Goal: Task Accomplishment & Management: Manage account settings

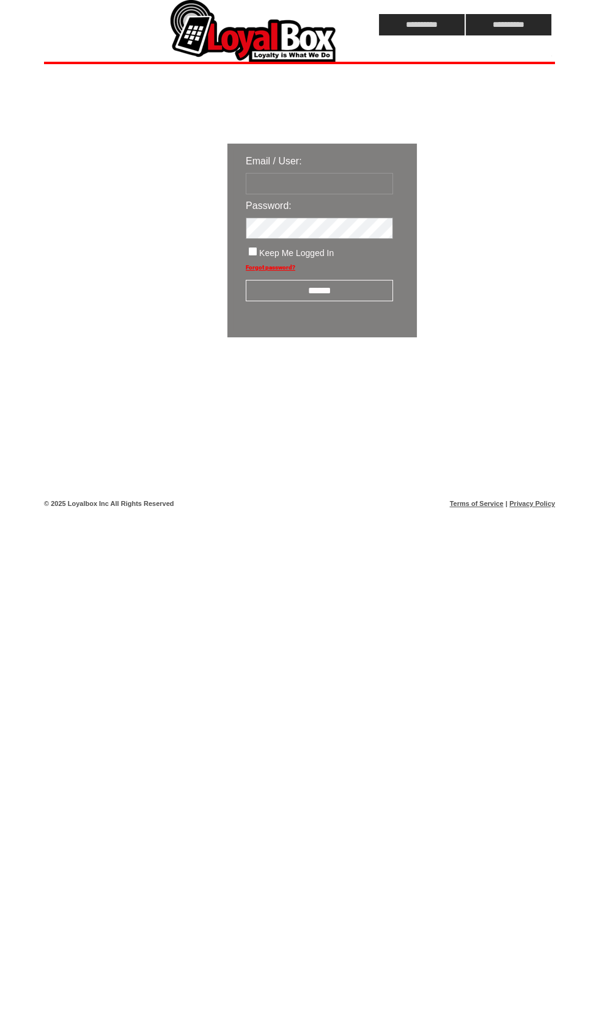
type input "*******"
click input "submit" at bounding box center [0, 0] width 0 height 0
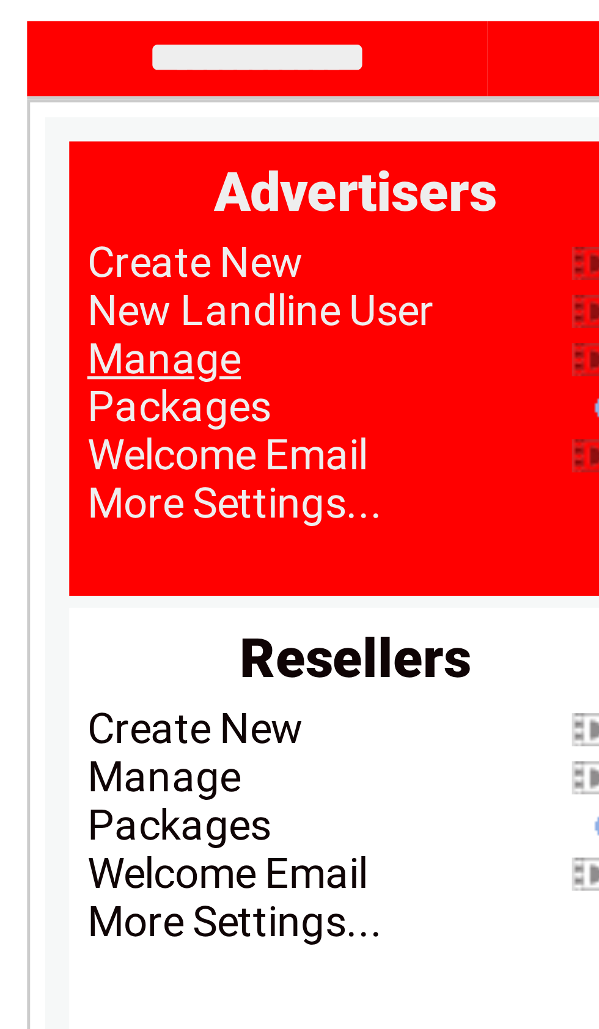
click at [59, 140] on link "Manage" at bounding box center [74, 145] width 31 height 10
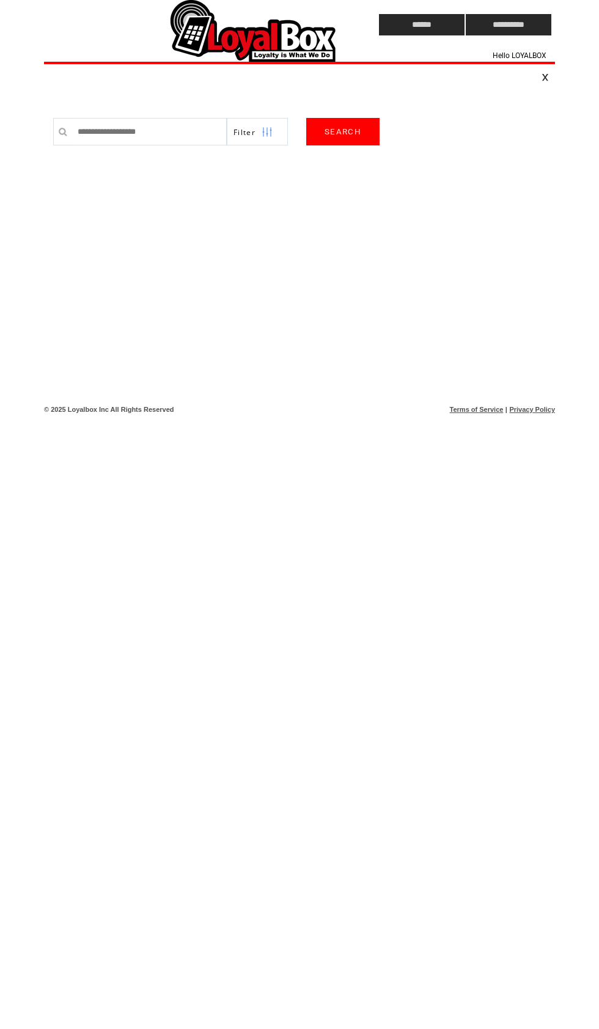
click at [0, 0] on td at bounding box center [0, 0] width 0 height 0
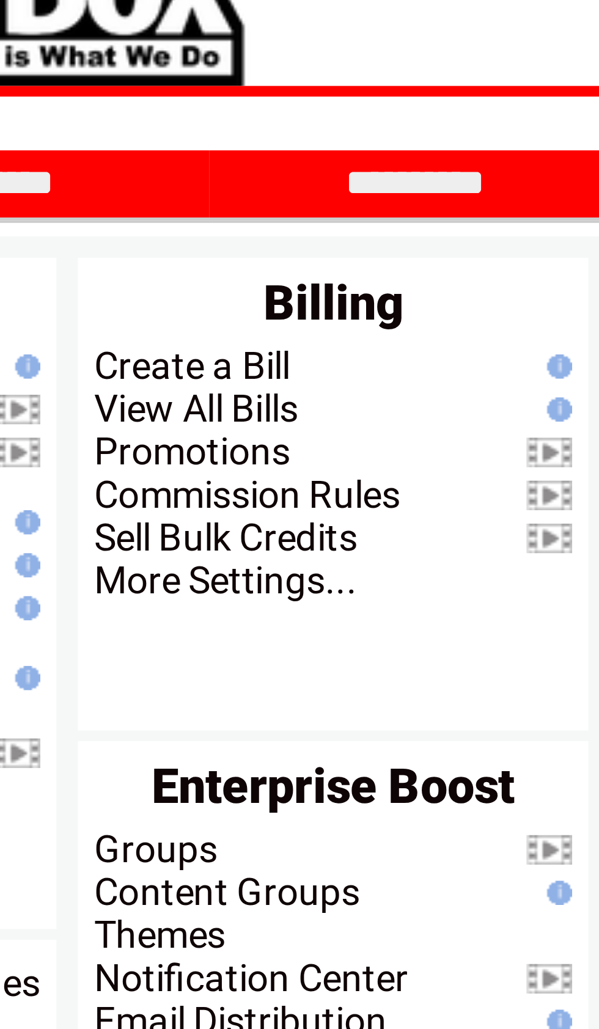
click at [301, 130] on link "View All Bills" at bounding box center [324, 135] width 46 height 10
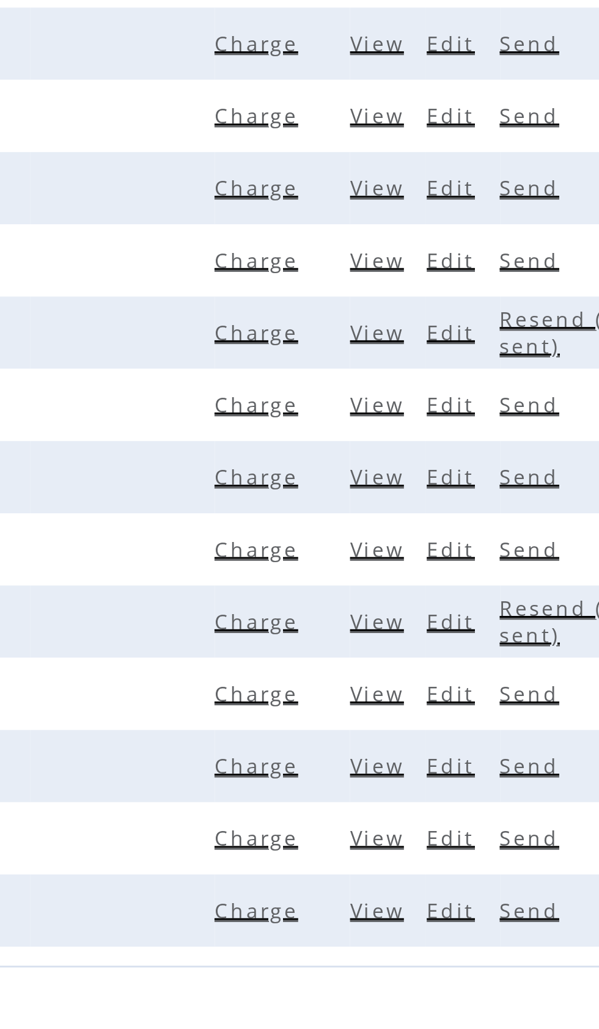
click at [412, 441] on span "View" at bounding box center [422, 445] width 20 height 9
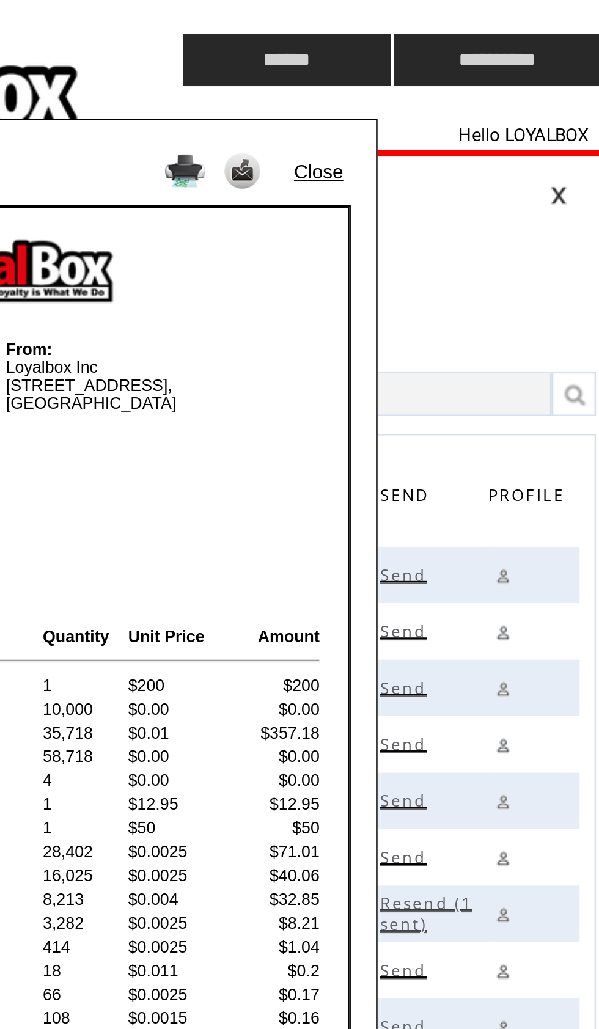
click at [425, 73] on link "Close" at bounding box center [435, 70] width 20 height 9
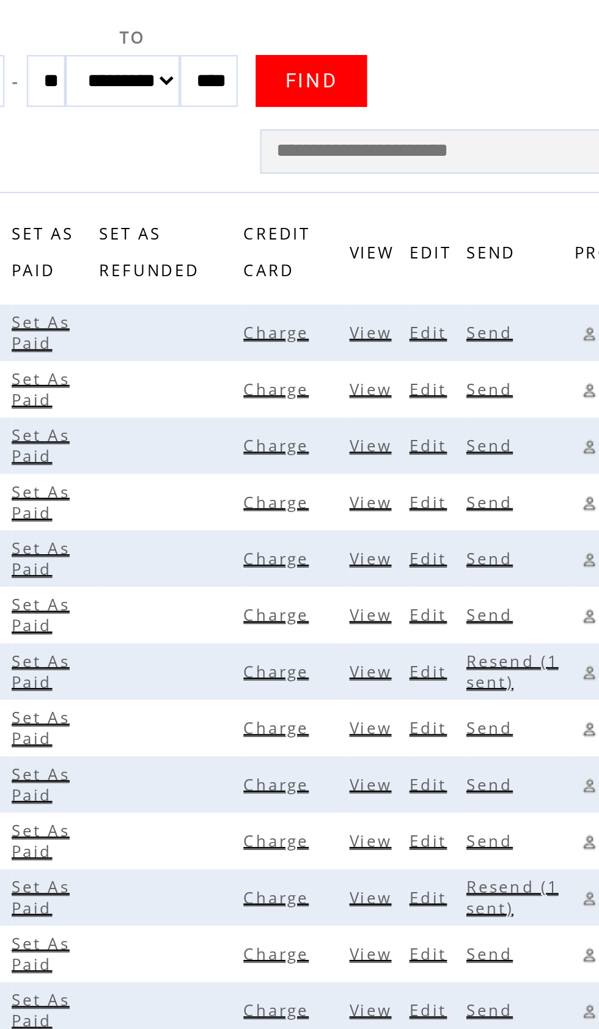
click at [412, 325] on span "View" at bounding box center [422, 329] width 20 height 9
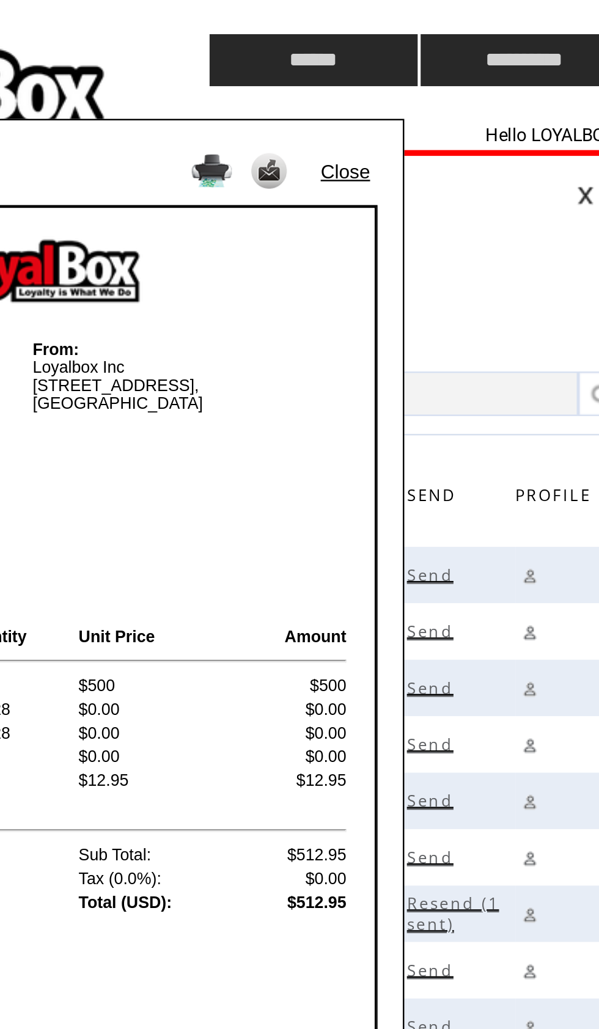
click at [425, 72] on link "Close" at bounding box center [435, 70] width 20 height 9
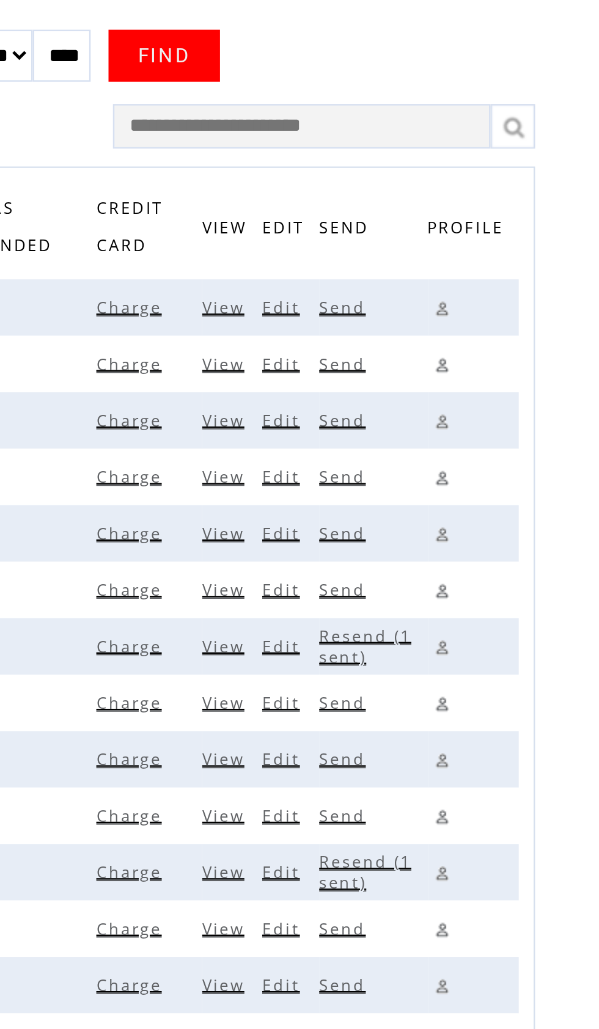
click at [412, 232] on span "View" at bounding box center [422, 236] width 20 height 9
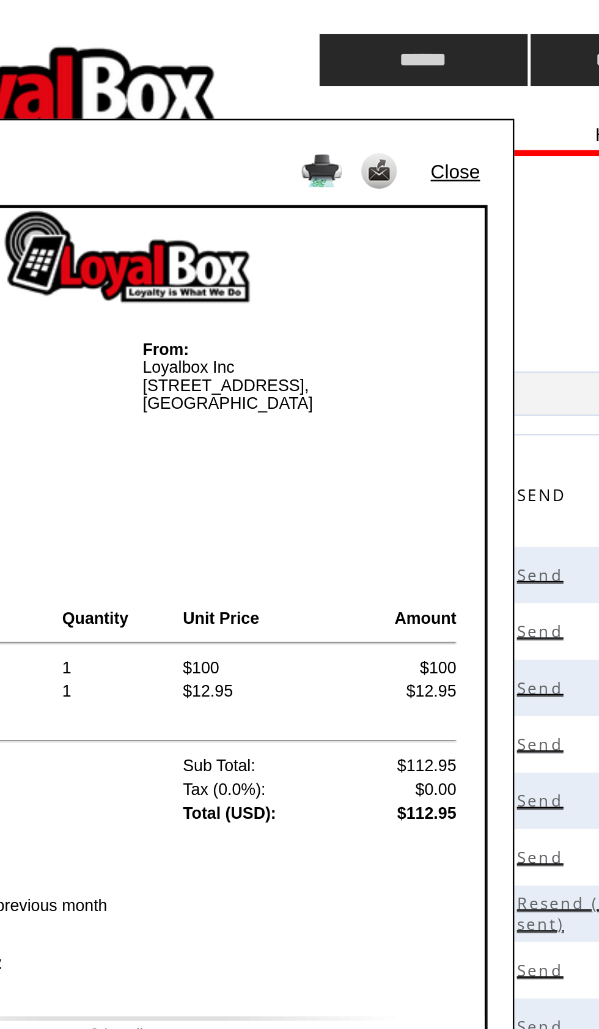
click at [425, 71] on link "Close" at bounding box center [435, 70] width 20 height 9
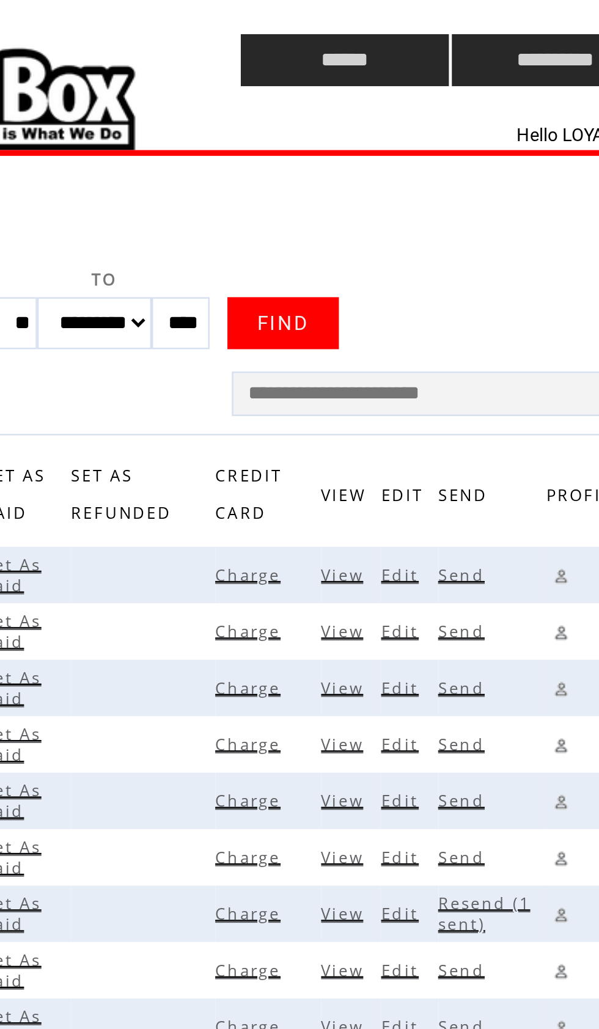
click at [412, 264] on span "View" at bounding box center [422, 259] width 20 height 9
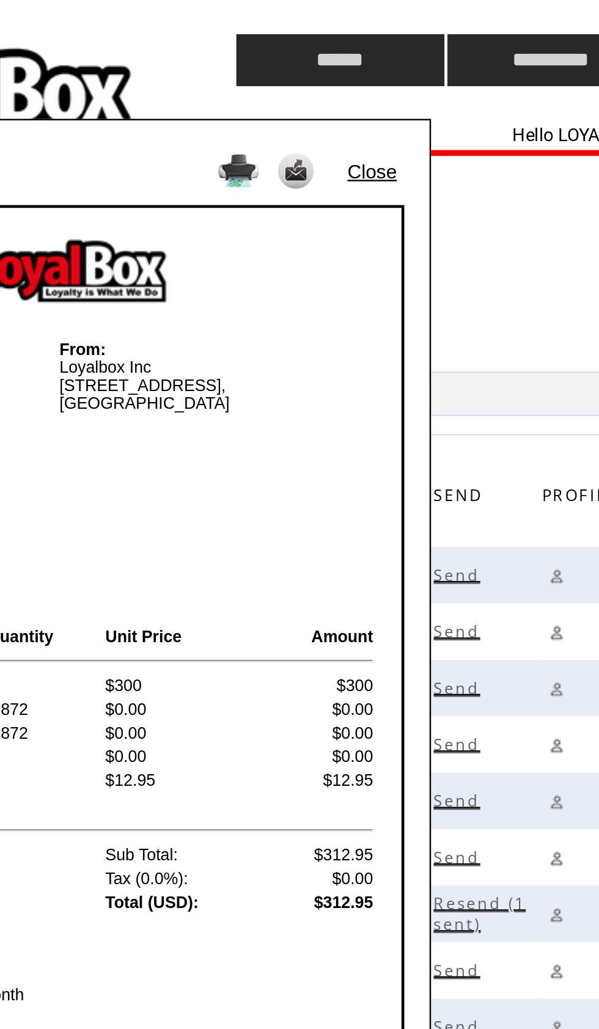
click at [425, 70] on link "Close" at bounding box center [435, 70] width 20 height 9
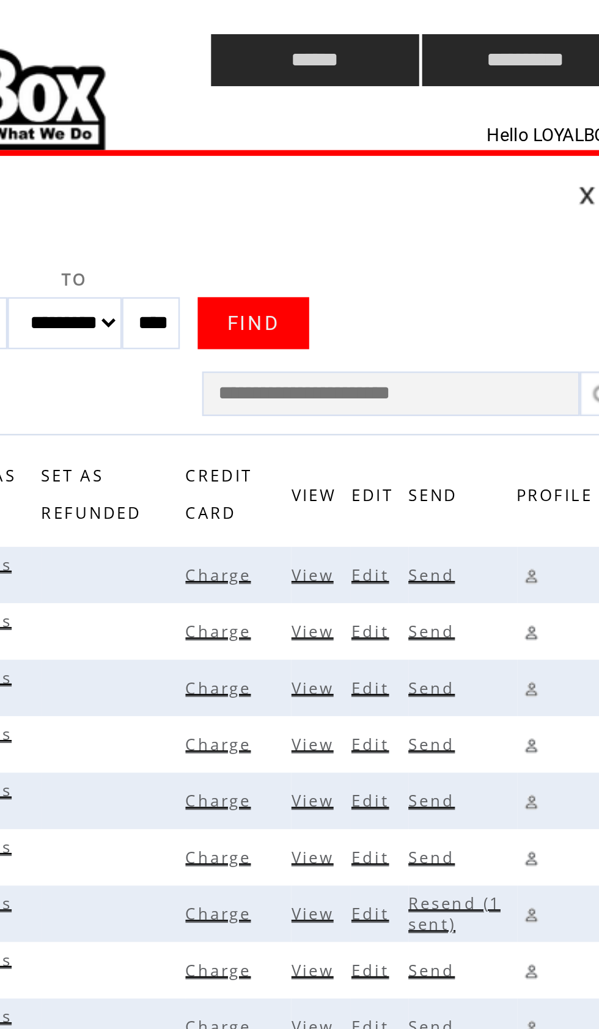
click at [44, 42] on td at bounding box center [188, 25] width 289 height 50
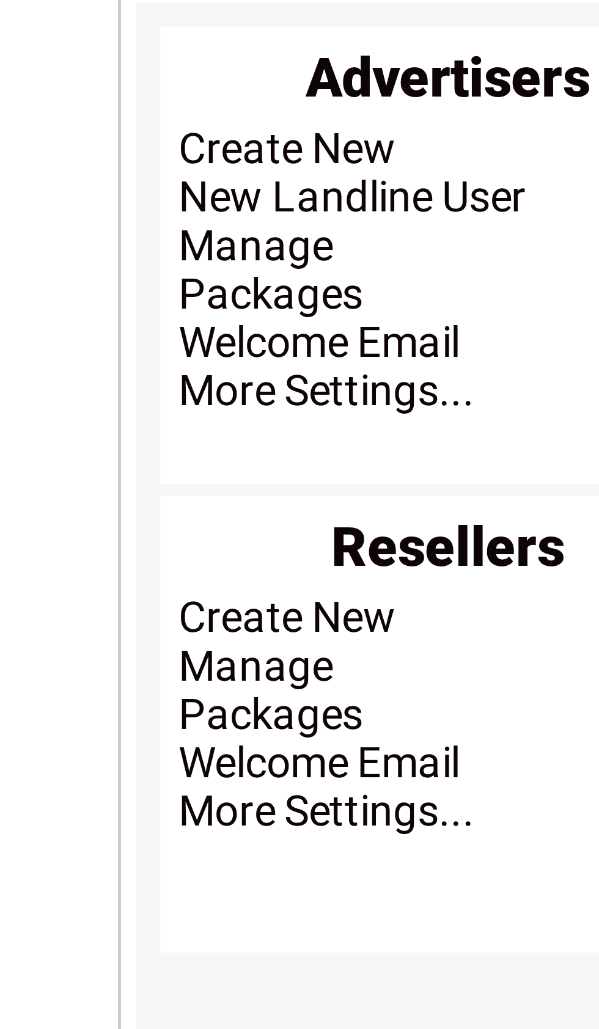
click at [59, 140] on link "Manage" at bounding box center [74, 145] width 31 height 10
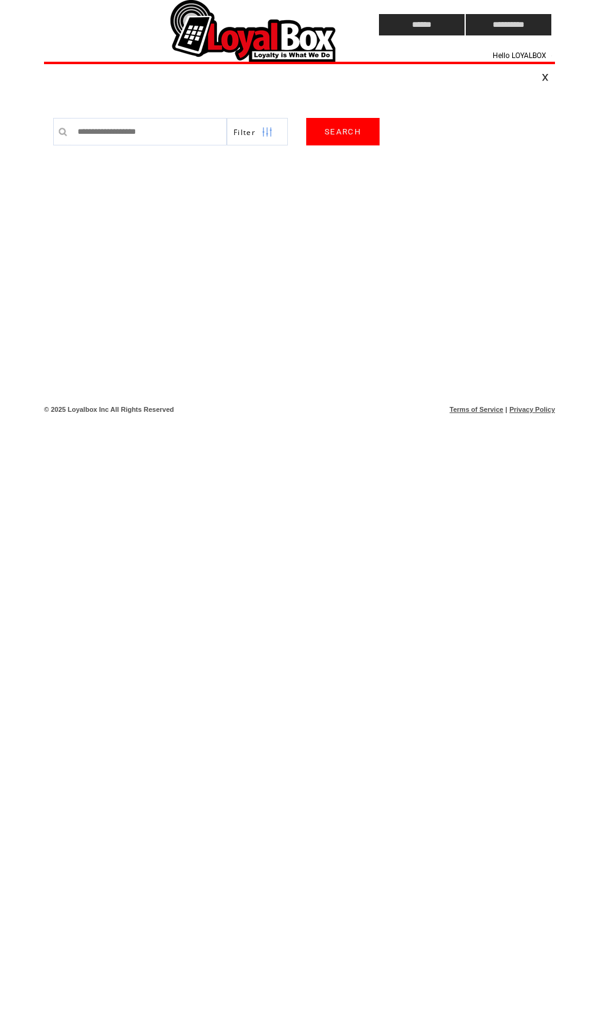
click at [174, 119] on input "text" at bounding box center [149, 132] width 155 height 28
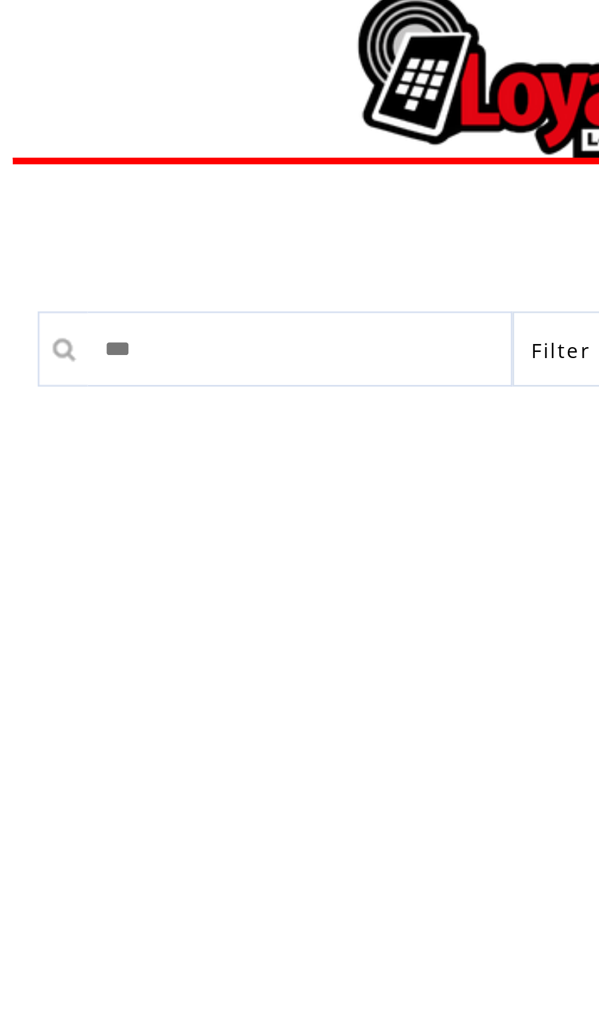
type input "****"
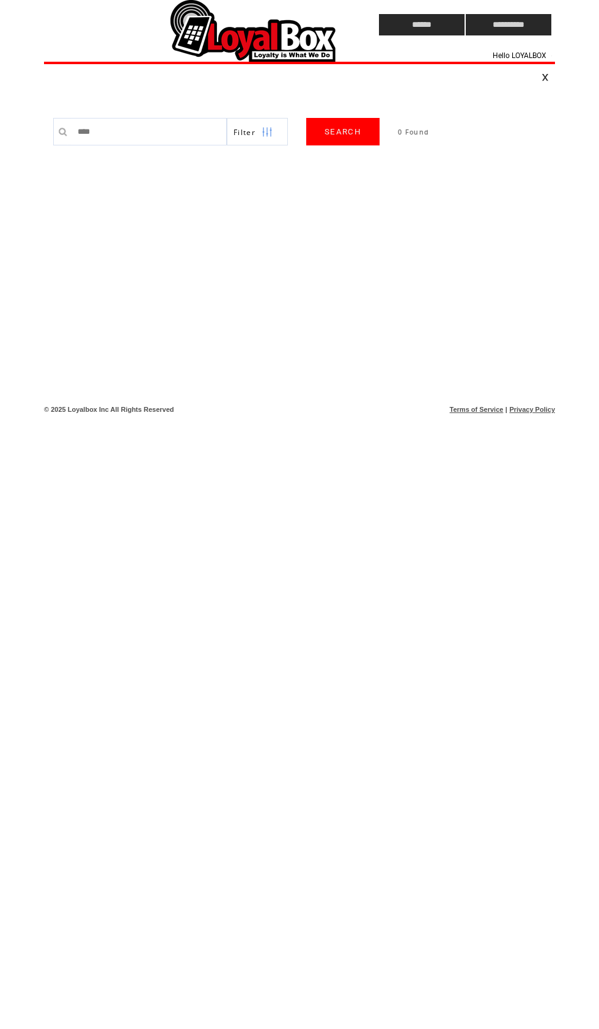
click at [142, 141] on input "****" at bounding box center [149, 132] width 155 height 28
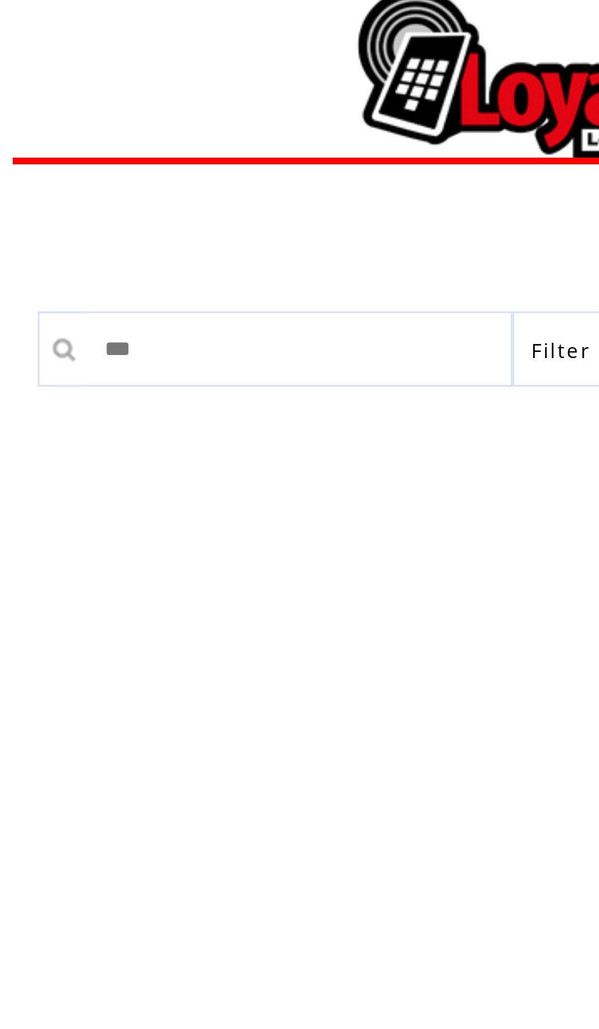
type input "****"
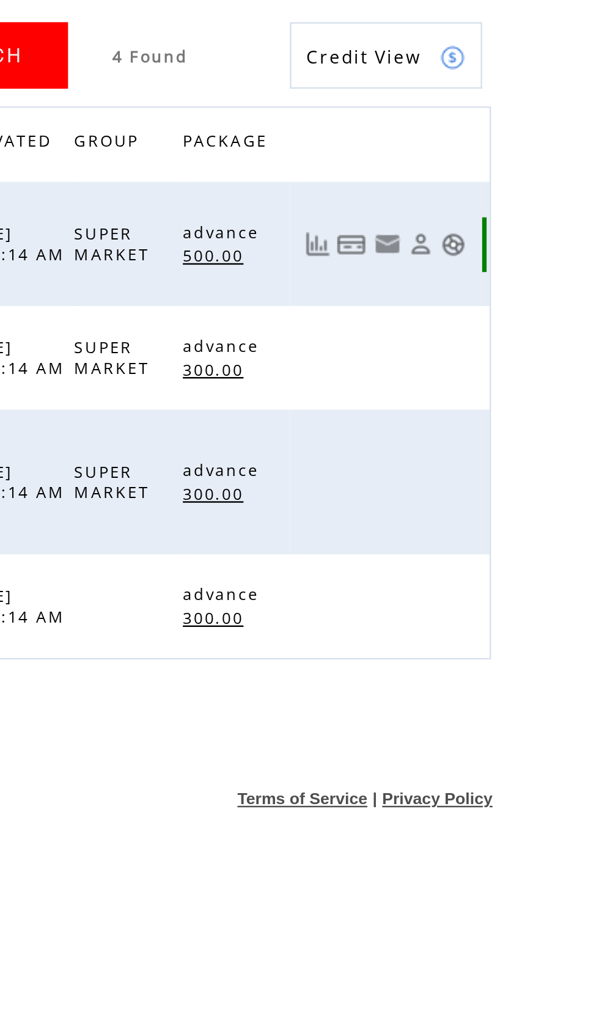
click at [491, 214] on link at bounding box center [497, 219] width 12 height 10
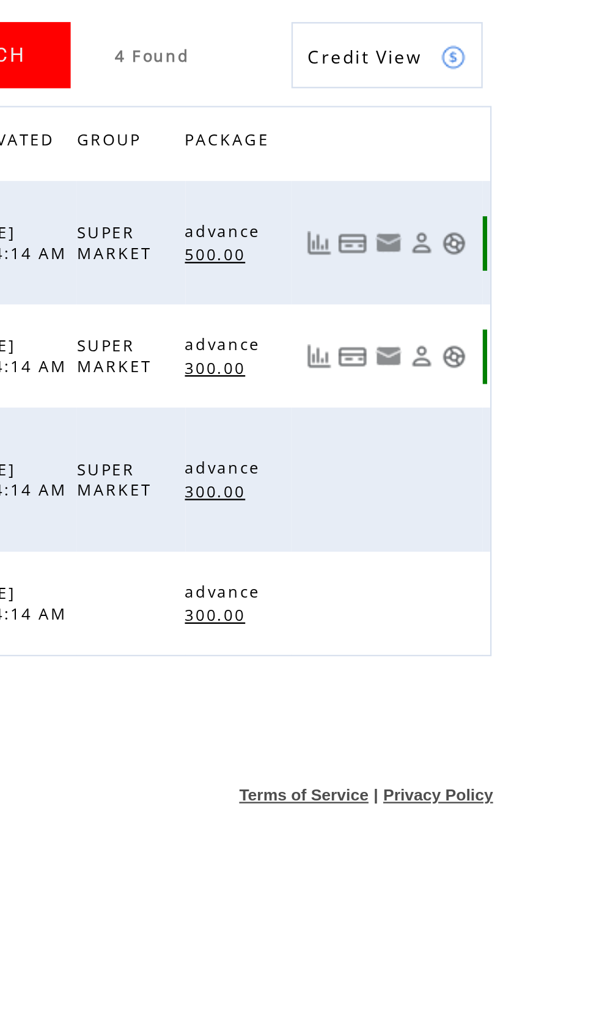
click at [491, 261] on link at bounding box center [497, 266] width 12 height 10
click at [491, 312] on link at bounding box center [497, 317] width 12 height 10
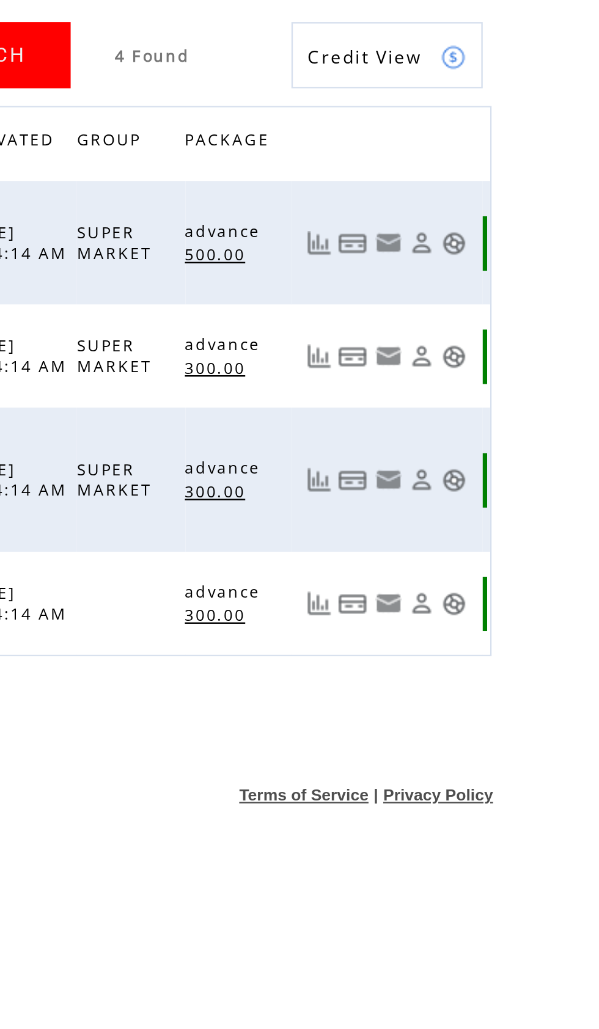
click at [491, 364] on link at bounding box center [497, 369] width 12 height 10
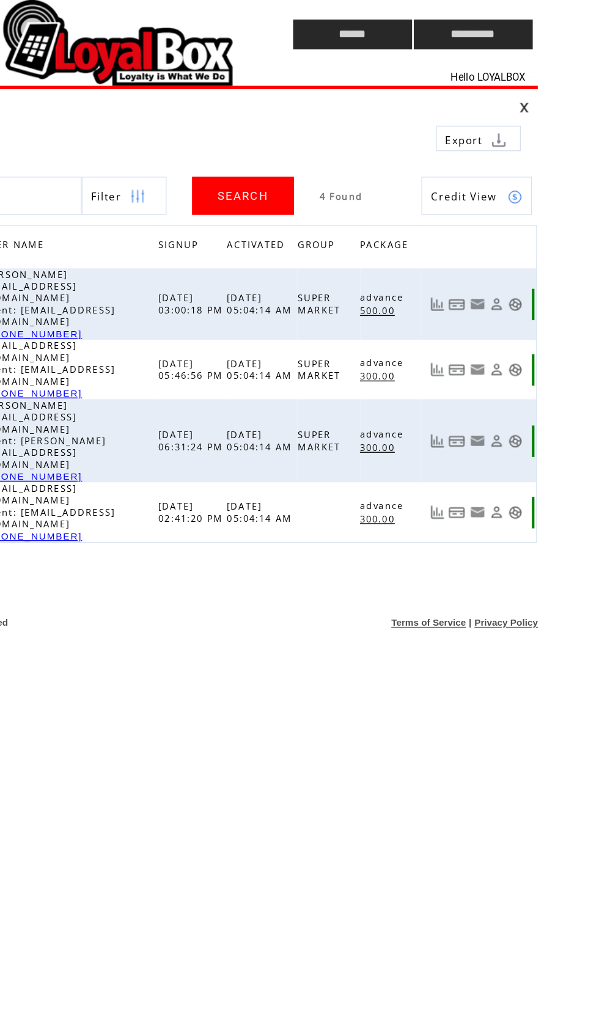
click at [0, 0] on td at bounding box center [0, 0] width 0 height 0
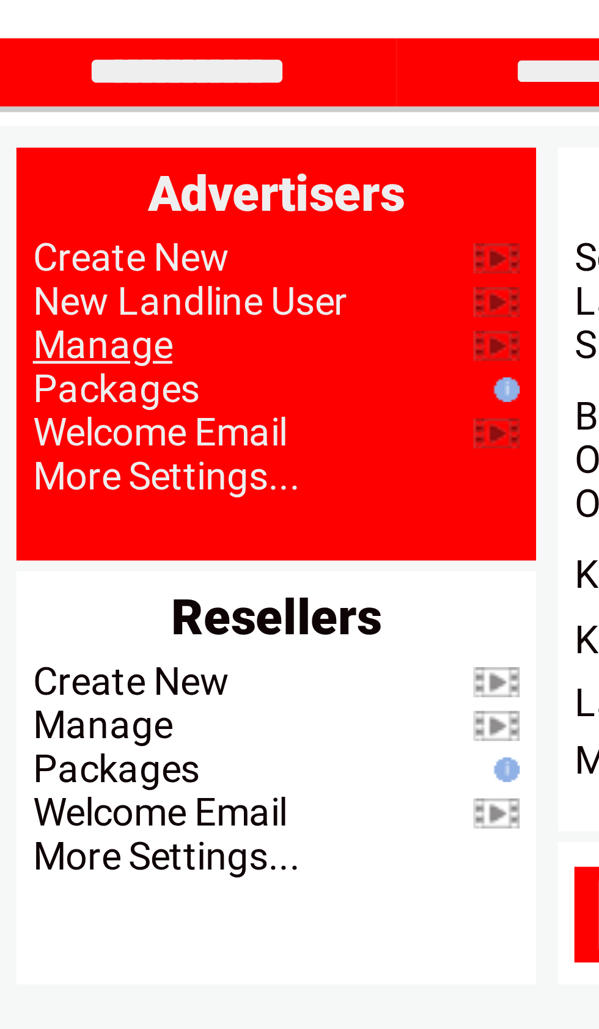
click at [59, 140] on link "Manage" at bounding box center [74, 145] width 31 height 10
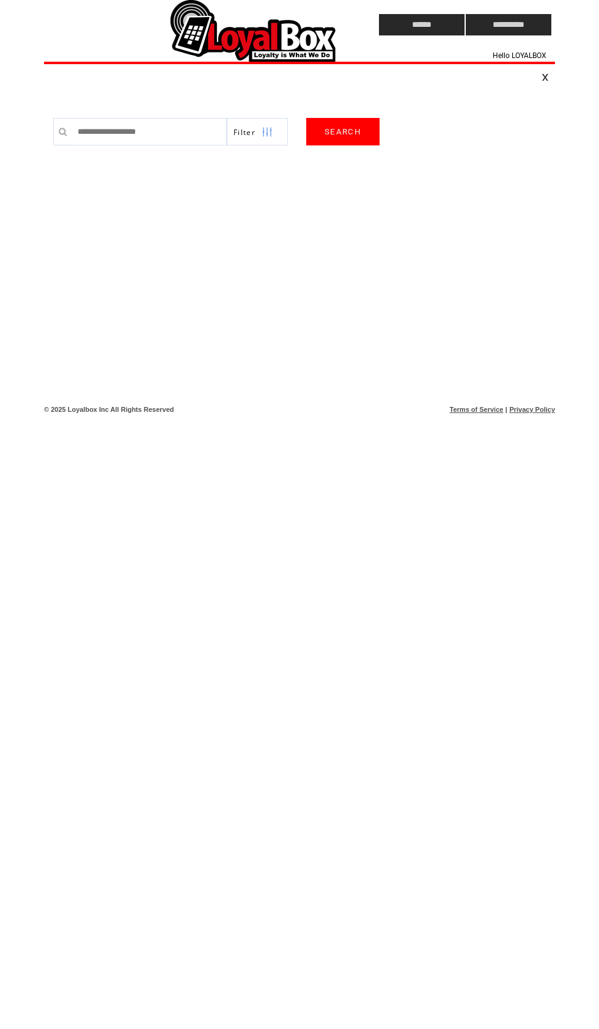
click at [119, 136] on input "text" at bounding box center [149, 132] width 155 height 28
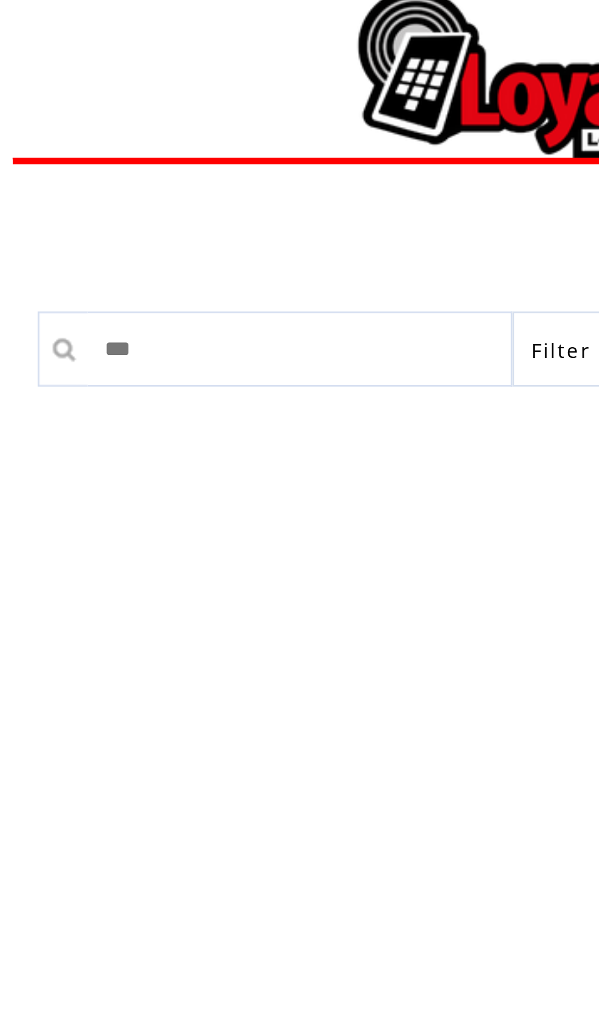
type input "****"
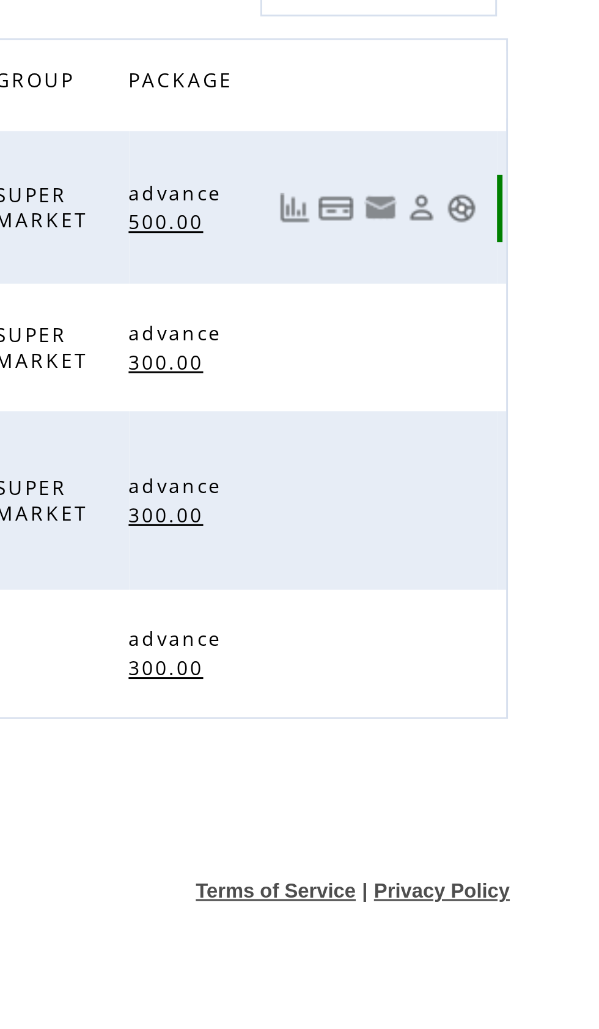
click at [534, 214] on link at bounding box center [539, 219] width 10 height 10
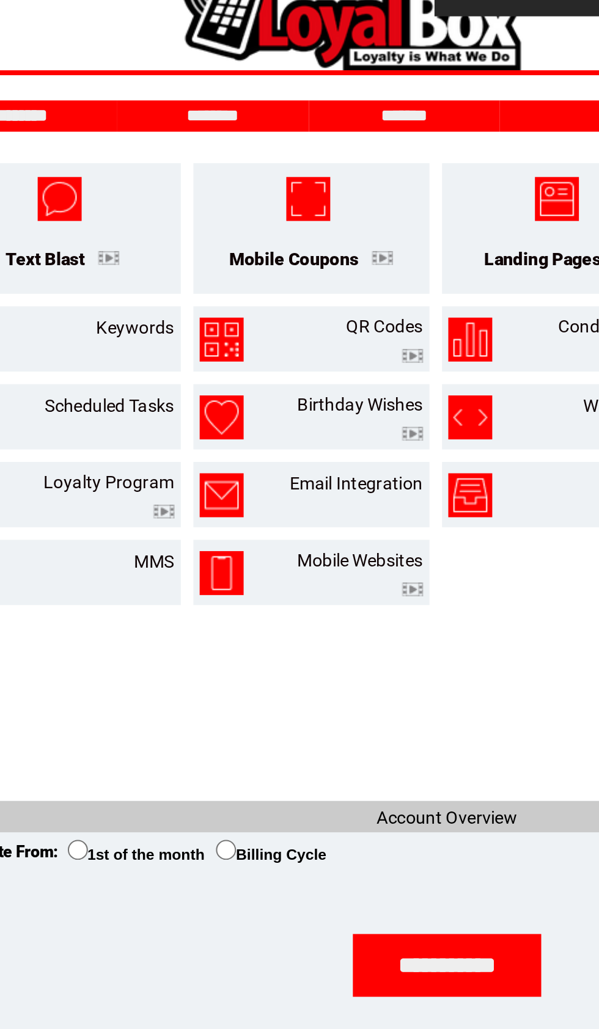
click at [139, 79] on input "********" at bounding box center [185, 84] width 92 height 10
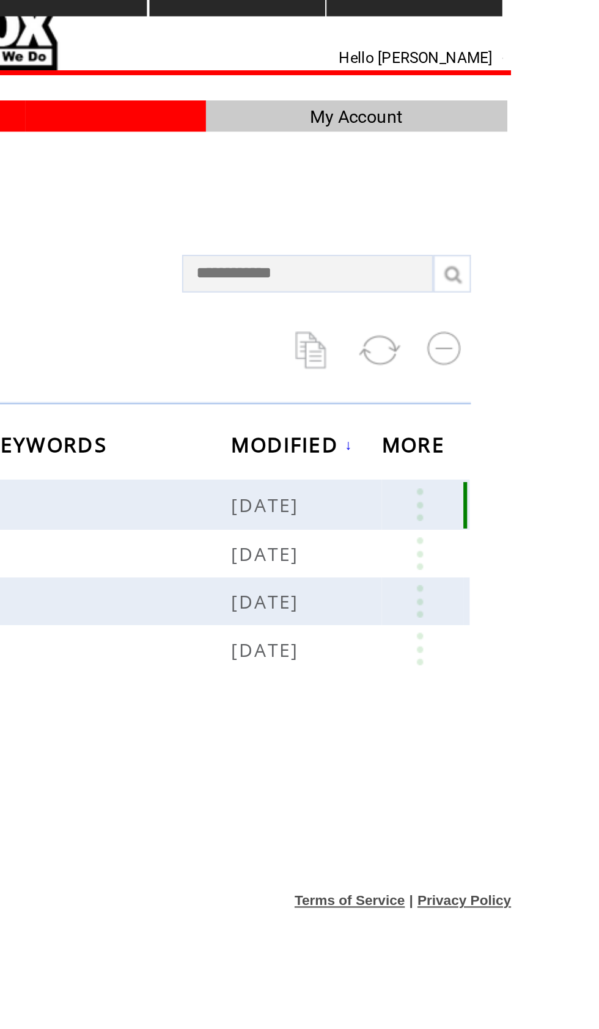
click at [493, 265] on link at bounding box center [511, 273] width 37 height 16
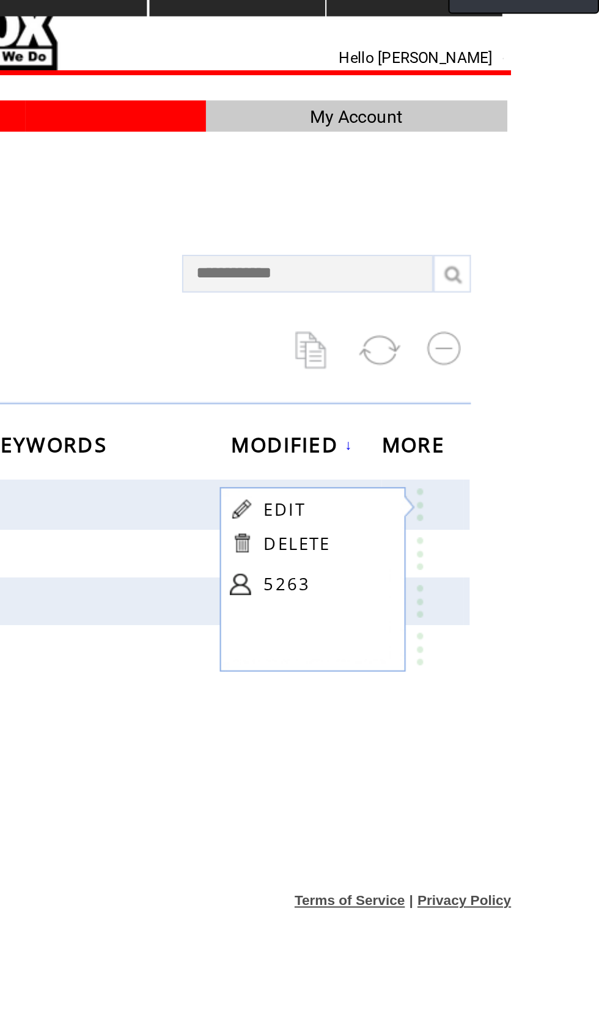
click at [493, 289] on link at bounding box center [511, 297] width 37 height 16
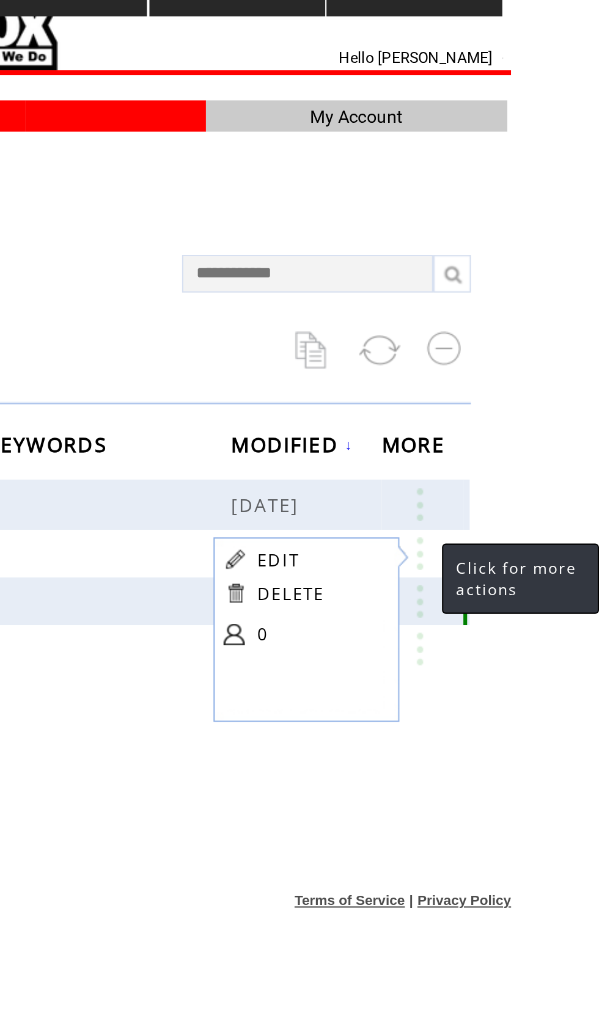
click at [493, 312] on link at bounding box center [511, 320] width 37 height 16
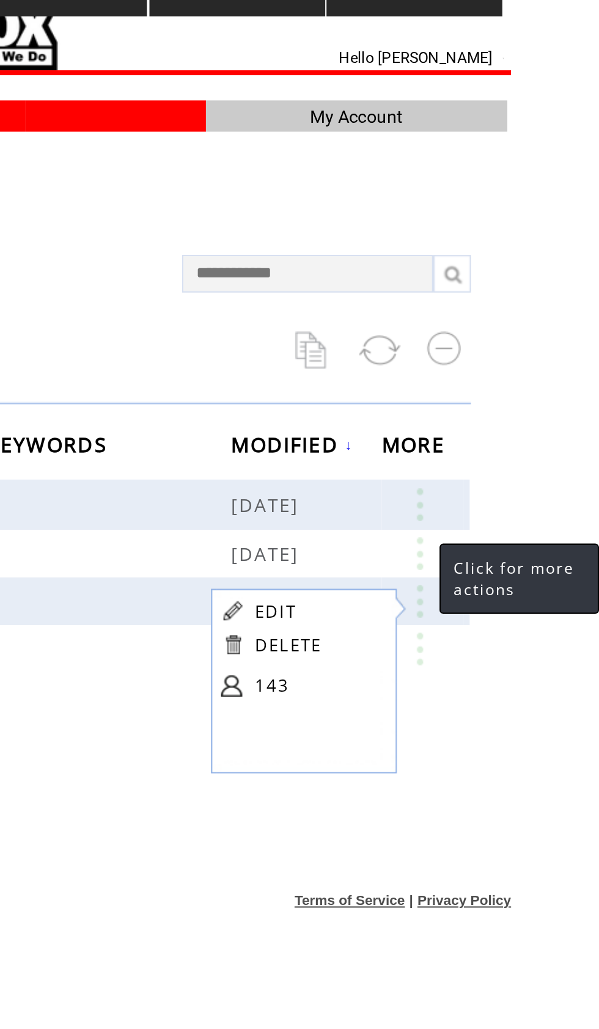
click at [493, 336] on link at bounding box center [511, 344] width 37 height 16
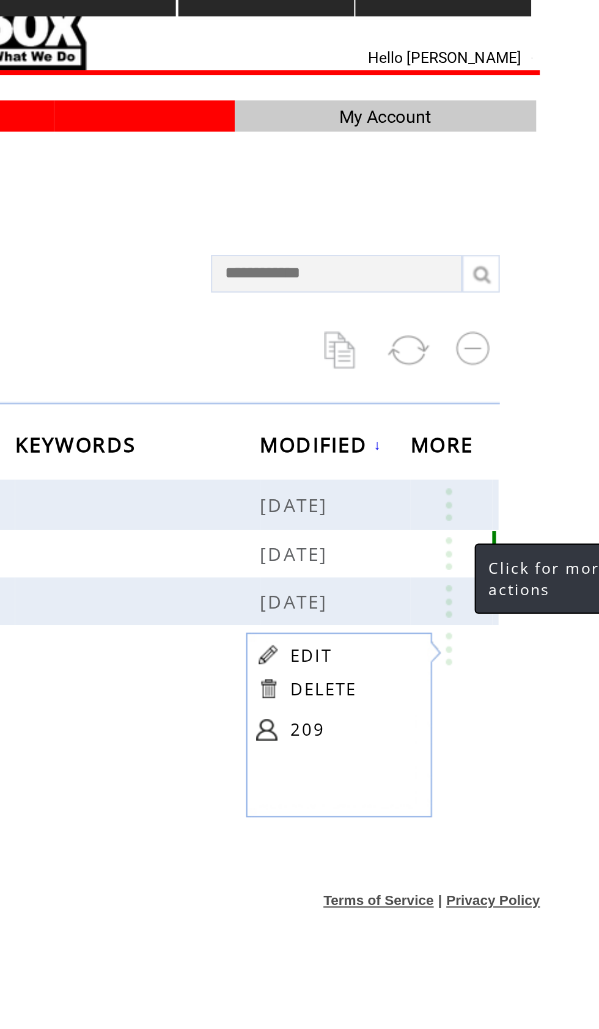
click at [493, 289] on link at bounding box center [511, 297] width 37 height 16
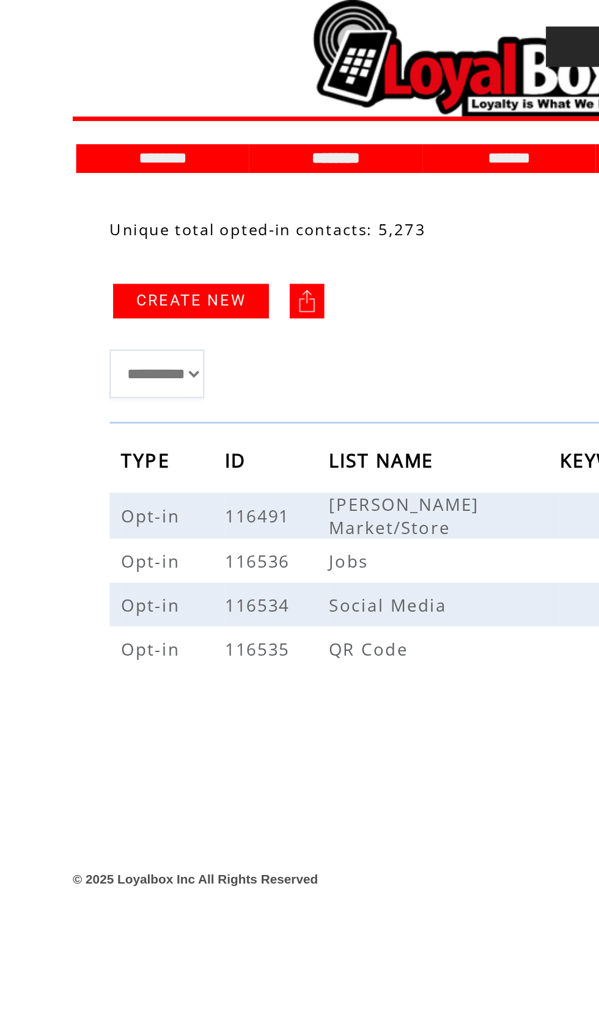
click at [210, 44] on td at bounding box center [152, 25] width 216 height 50
